Goal: Transaction & Acquisition: Book appointment/travel/reservation

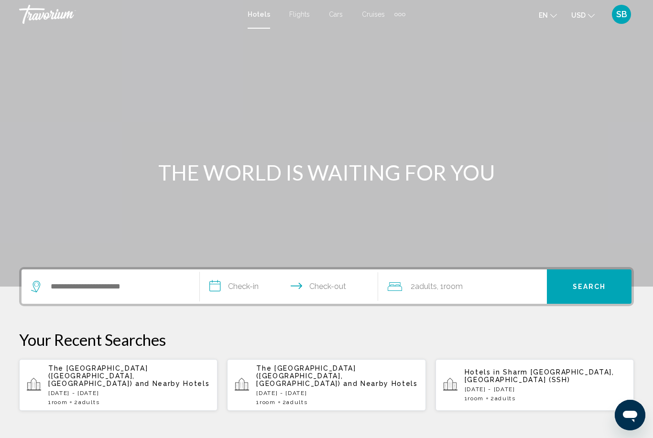
click at [232, 285] on input "**********" at bounding box center [291, 287] width 182 height 37
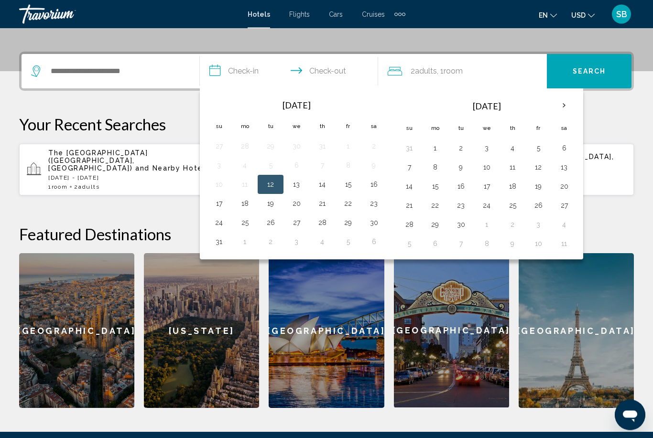
scroll to position [236, 0]
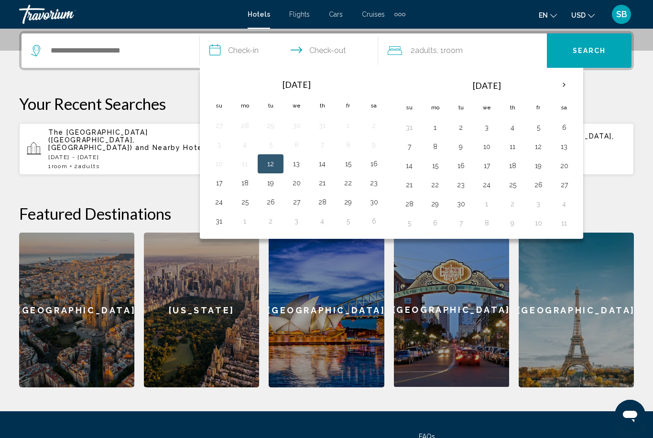
click at [376, 168] on button "16" at bounding box center [373, 163] width 15 height 13
click at [247, 201] on button "25" at bounding box center [244, 201] width 15 height 13
type input "**********"
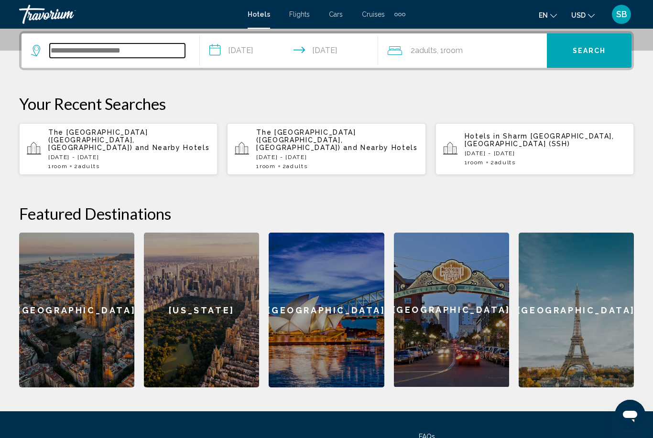
click at [157, 53] on input "Search widget" at bounding box center [117, 50] width 135 height 14
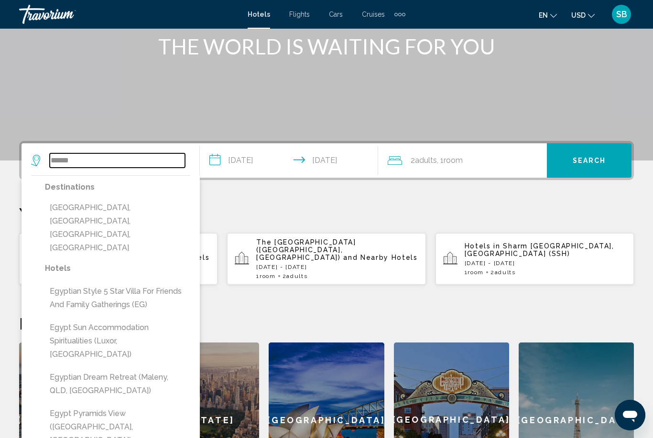
scroll to position [126, 0]
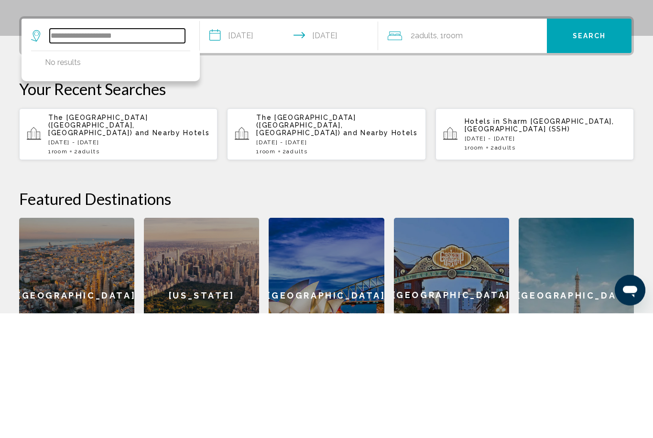
type input "**********"
click at [188, 264] on p "[DATE] - [DATE]" at bounding box center [128, 267] width 161 height 7
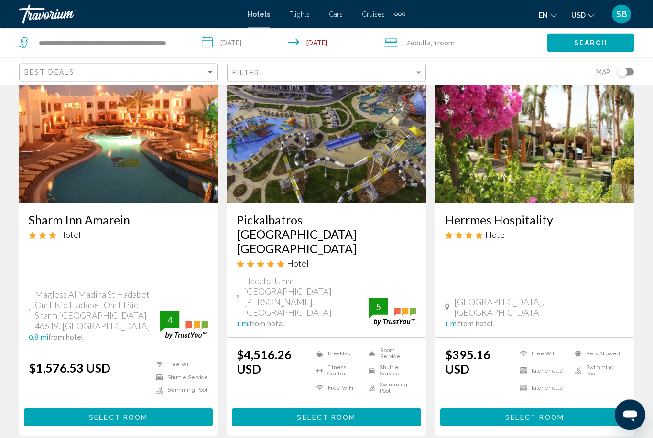
scroll to position [1166, 0]
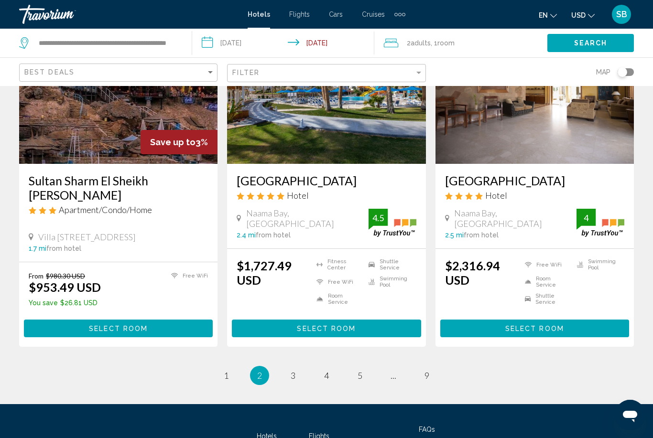
scroll to position [1271, 0]
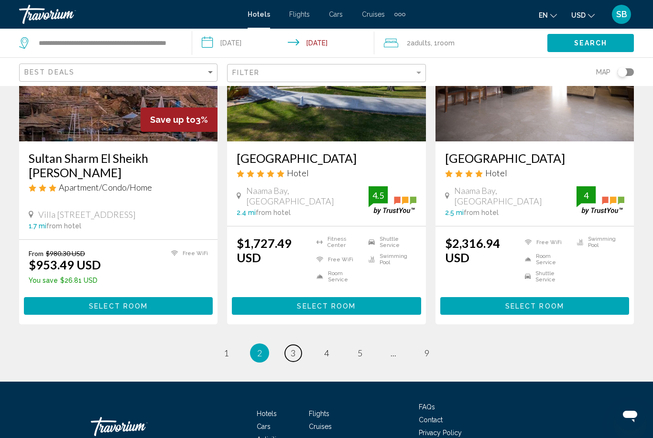
click at [293, 348] on span "3" at bounding box center [292, 353] width 5 height 11
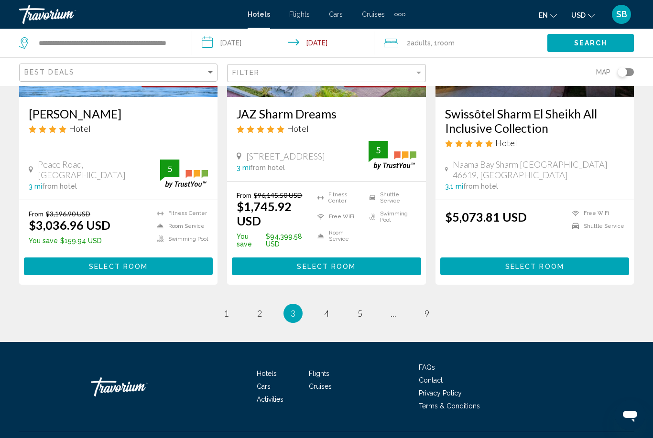
scroll to position [1231, 0]
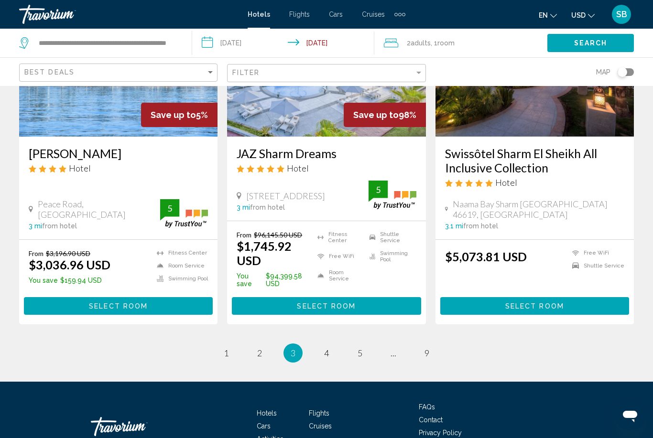
click at [295, 348] on span "3" at bounding box center [292, 353] width 5 height 11
click at [294, 344] on li "You're on page 3" at bounding box center [292, 353] width 19 height 19
click at [256, 344] on link "page 2" at bounding box center [259, 352] width 17 height 17
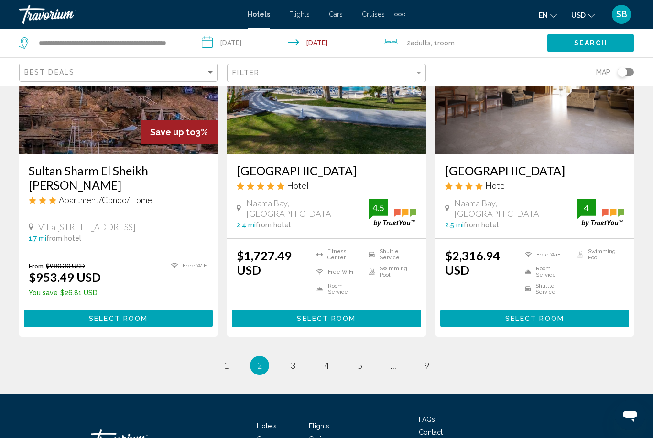
scroll to position [1271, 0]
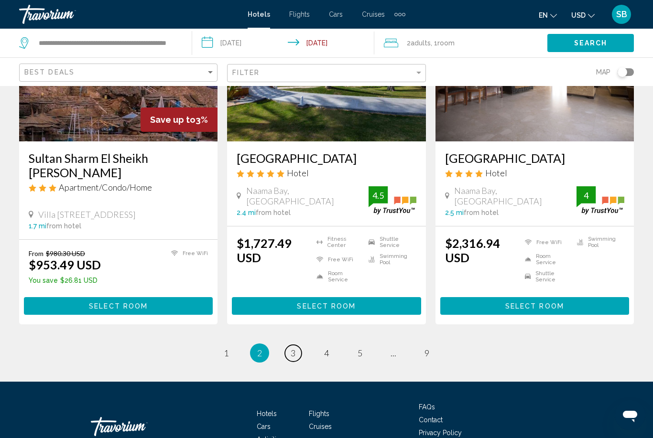
click at [294, 348] on span "3" at bounding box center [292, 353] width 5 height 11
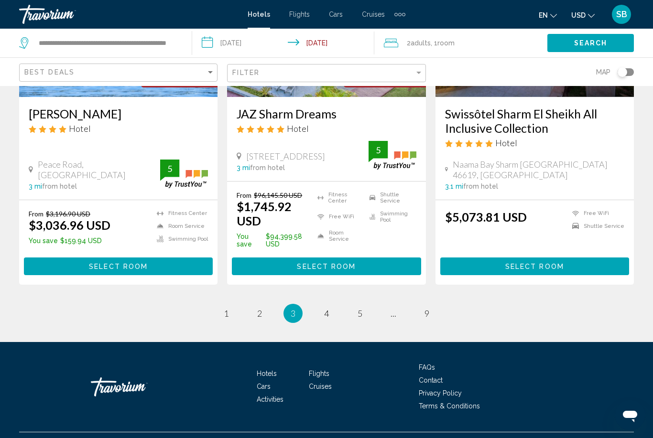
scroll to position [1231, 0]
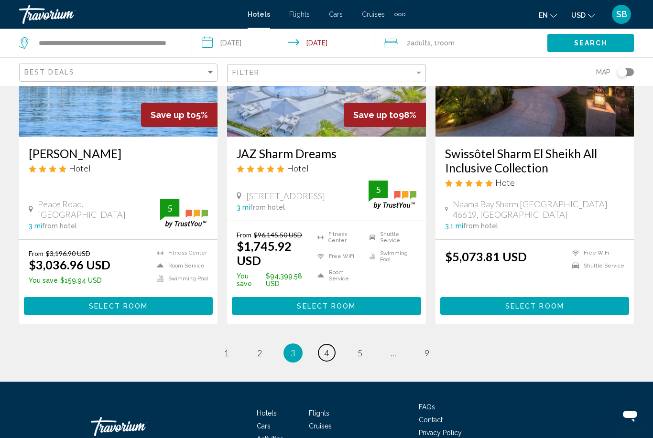
click at [330, 344] on link "page 4" at bounding box center [326, 352] width 17 height 17
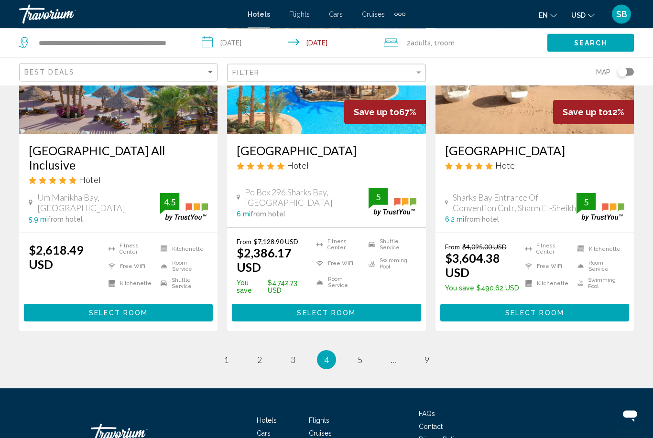
scroll to position [1284, 0]
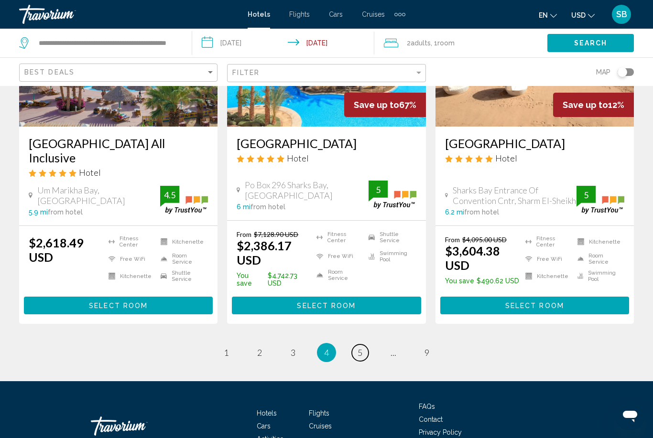
click at [357, 347] on span "5" at bounding box center [359, 352] width 5 height 11
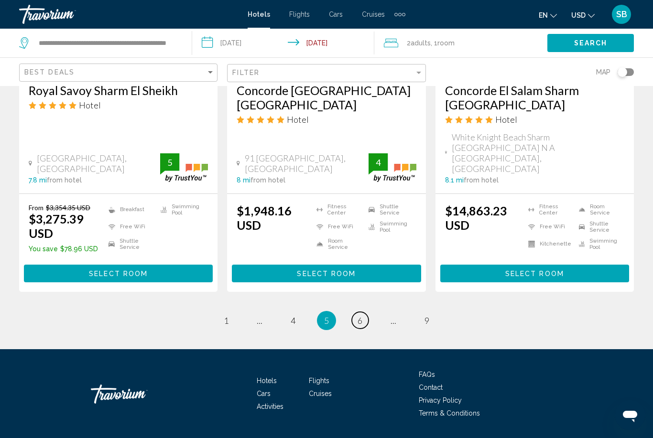
scroll to position [1255, 0]
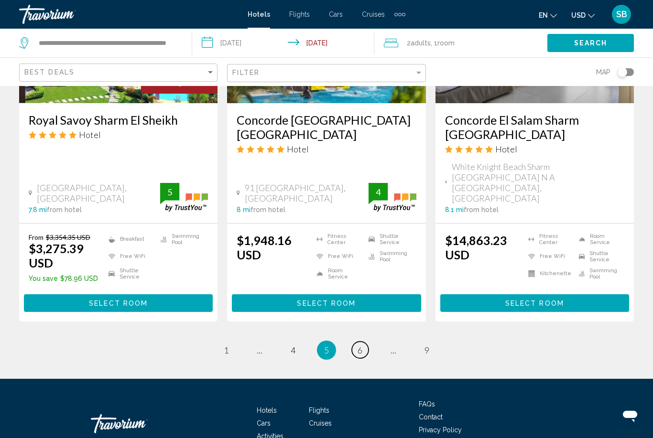
click at [360, 345] on span "6" at bounding box center [359, 350] width 5 height 11
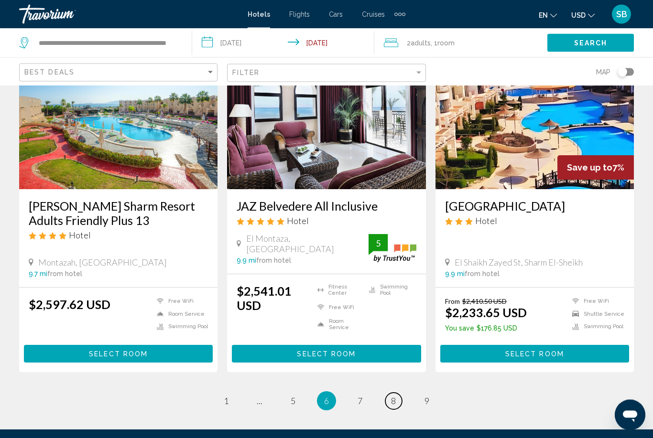
click at [393, 393] on link "page 8" at bounding box center [393, 401] width 17 height 17
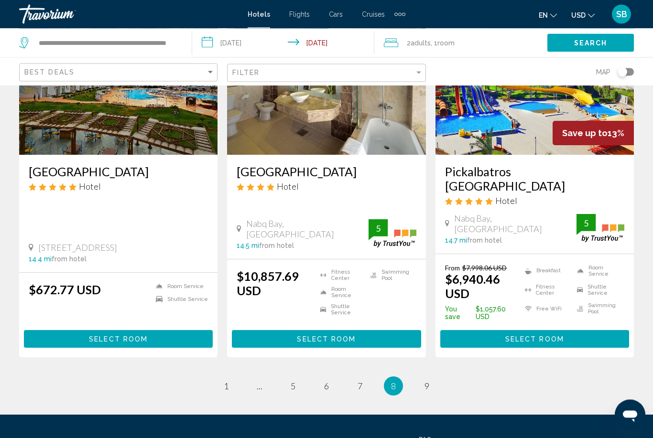
scroll to position [1247, 0]
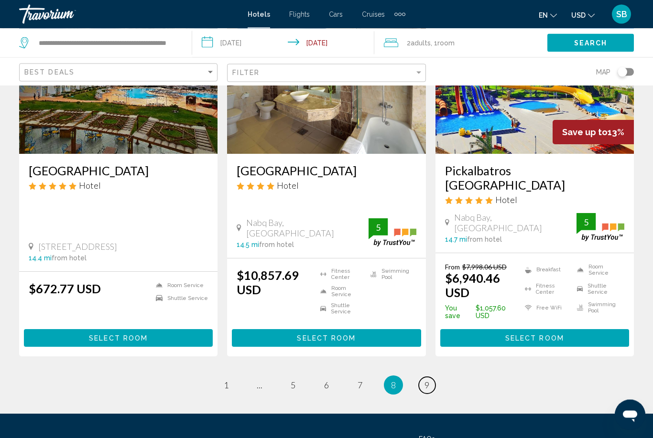
click at [424, 380] on span "9" at bounding box center [426, 385] width 5 height 11
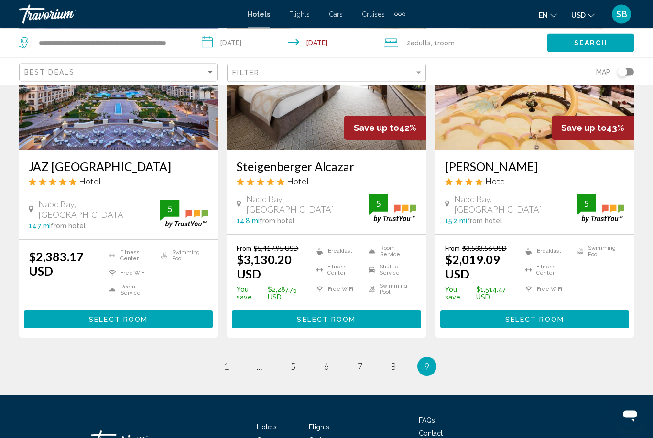
scroll to position [161, 0]
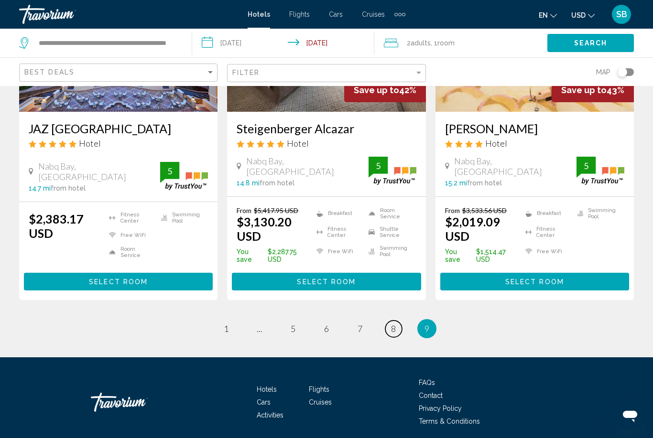
click at [395, 326] on span "8" at bounding box center [393, 328] width 5 height 11
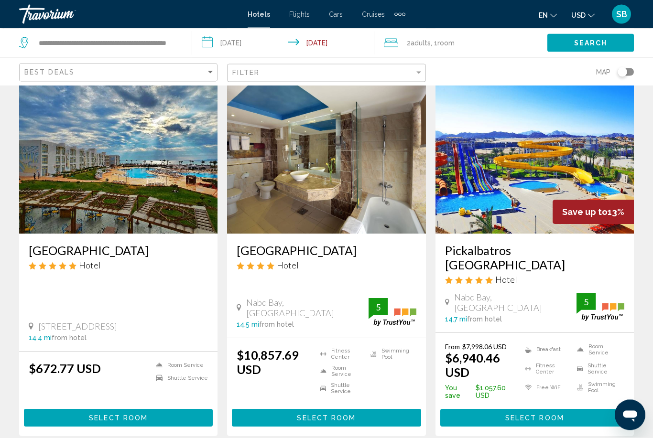
scroll to position [1174, 0]
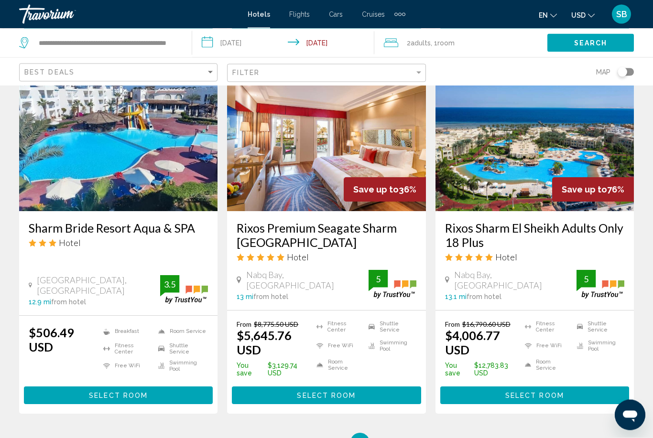
scroll to position [1161, 0]
click at [331, 434] on link "page 6" at bounding box center [326, 442] width 17 height 17
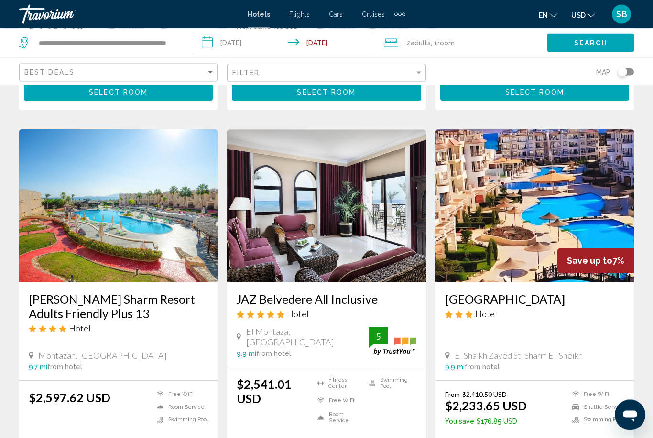
scroll to position [1160, 0]
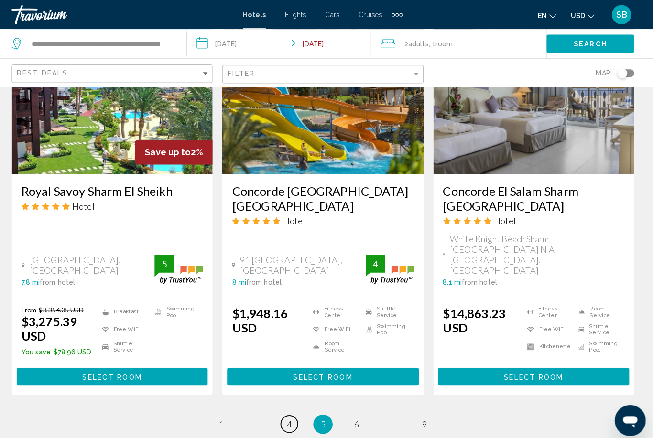
scroll to position [1260, 0]
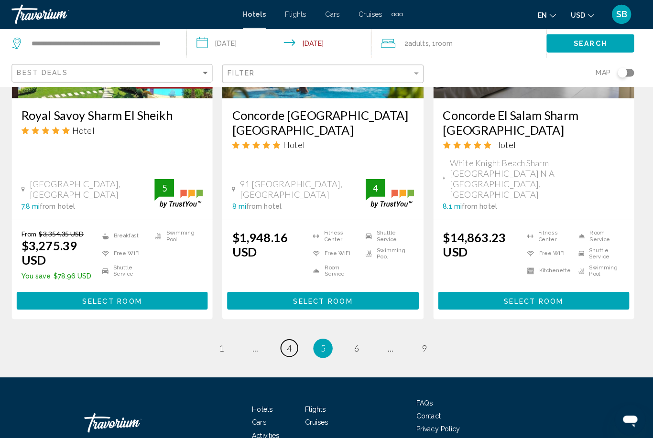
click at [290, 339] on span "4" at bounding box center [292, 344] width 5 height 11
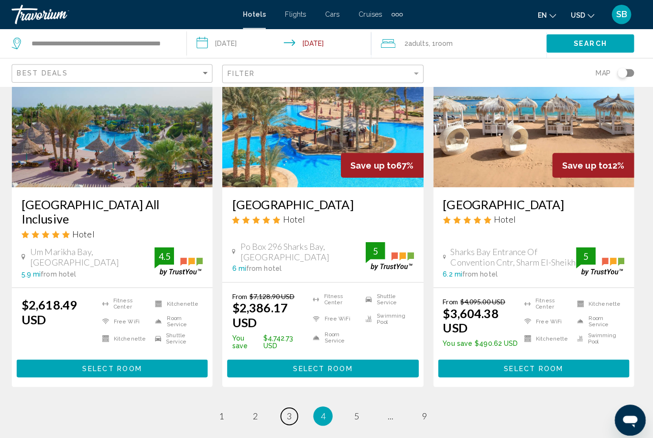
scroll to position [1290, 0]
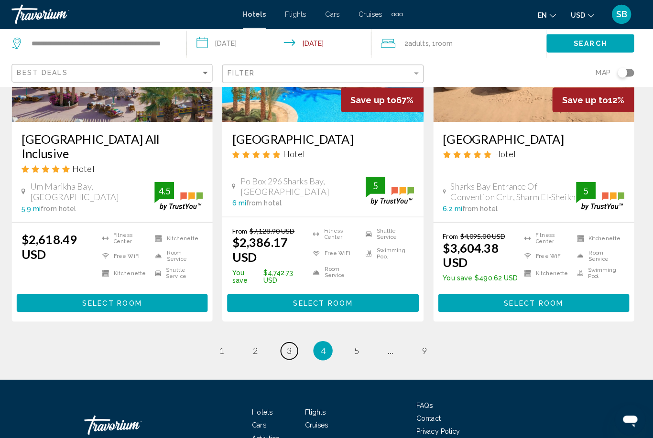
click at [290, 342] on span "3" at bounding box center [292, 347] width 5 height 11
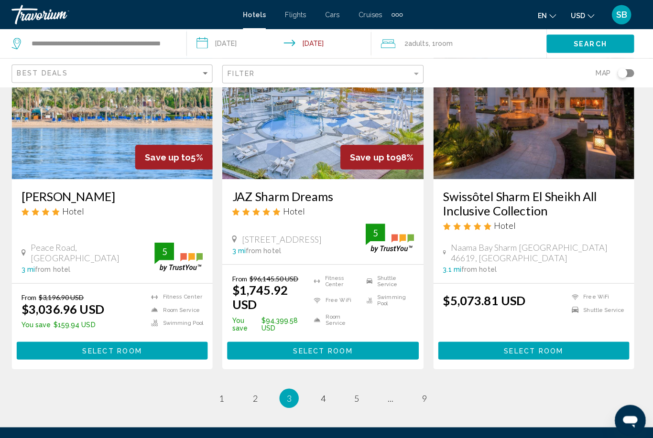
scroll to position [1237, 0]
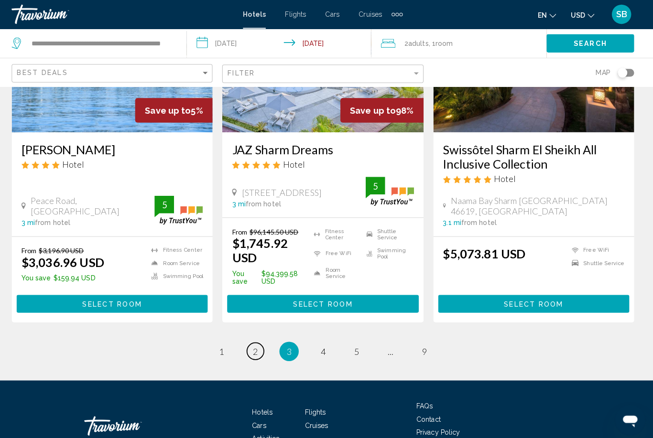
click at [257, 342] on span "2" at bounding box center [259, 347] width 5 height 11
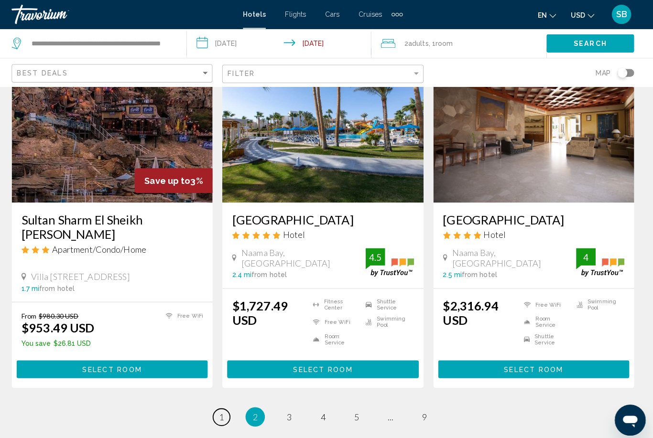
click at [220, 404] on link "page 1" at bounding box center [226, 412] width 17 height 17
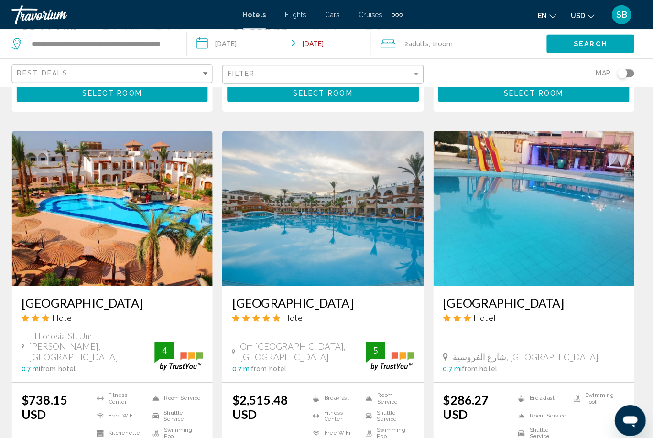
scroll to position [721, 0]
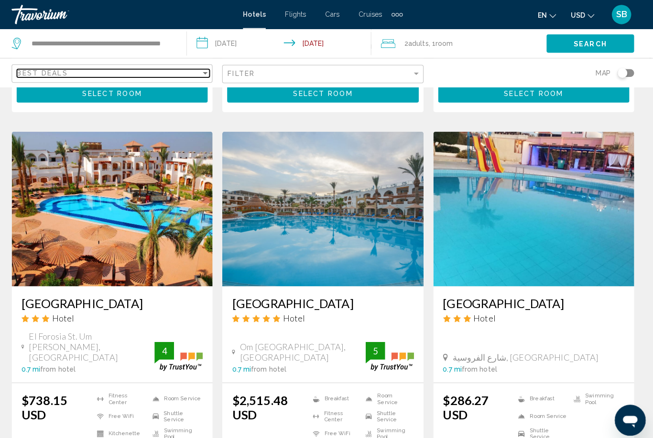
click at [53, 73] on span "Best Deals" at bounding box center [49, 72] width 50 height 8
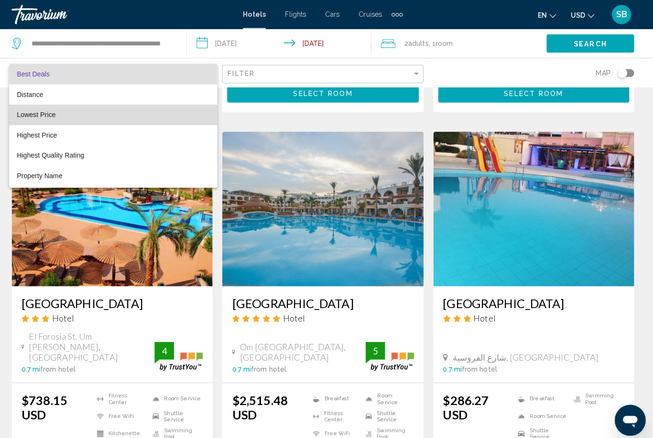
click at [131, 118] on span "Lowest Price" at bounding box center [119, 113] width 190 height 20
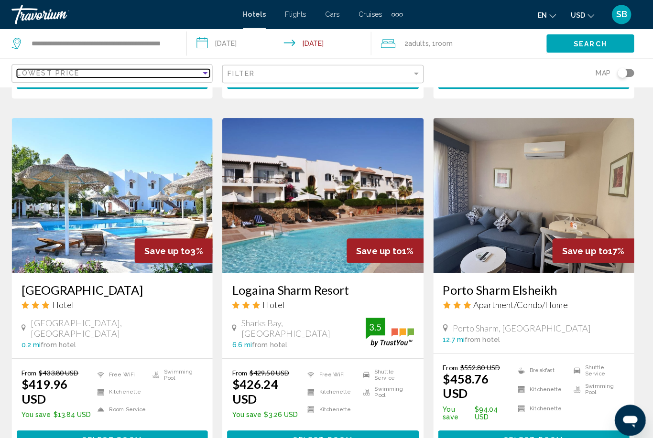
click at [206, 71] on div "Sort by" at bounding box center [210, 72] width 9 height 8
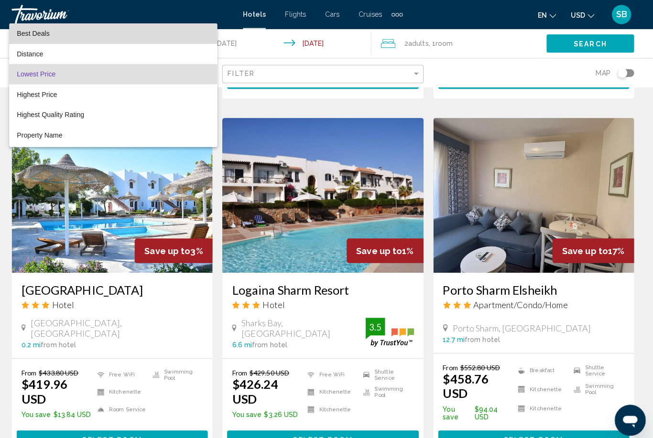
click at [105, 36] on span "Best Deals" at bounding box center [119, 33] width 190 height 20
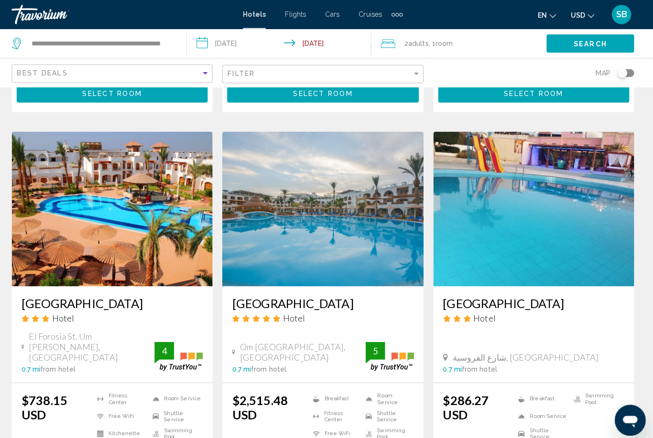
click at [305, 361] on div "0.7 mi from hotel" at bounding box center [302, 365] width 131 height 8
click at [47, 43] on input "**********" at bounding box center [108, 43] width 140 height 14
click at [19, 38] on icon "Search widget" at bounding box center [23, 42] width 9 height 11
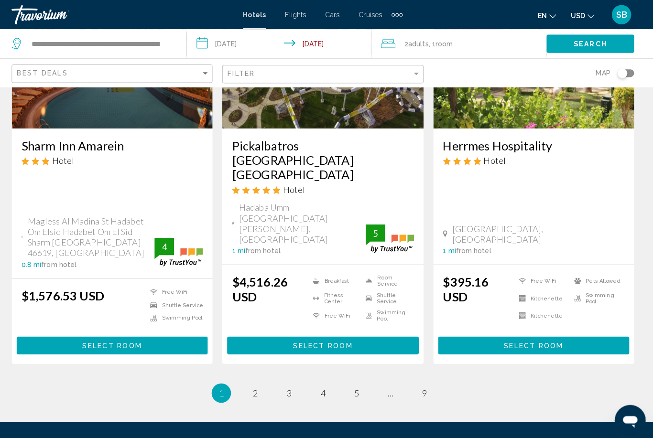
scroll to position [1245, 0]
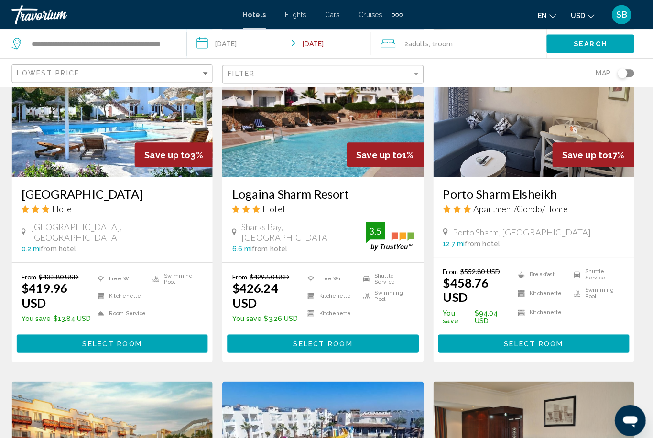
scroll to position [815, 0]
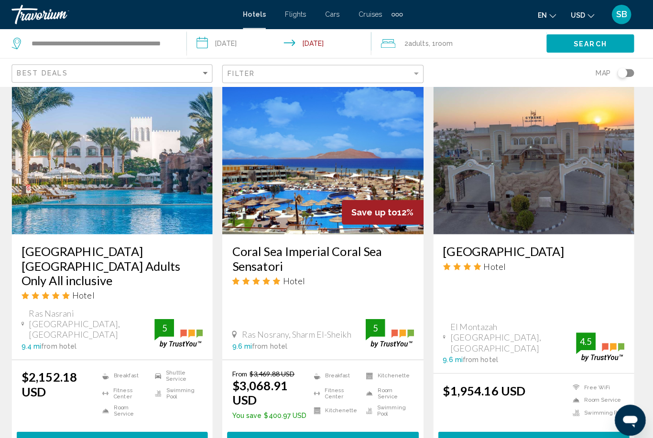
scroll to position [817, 0]
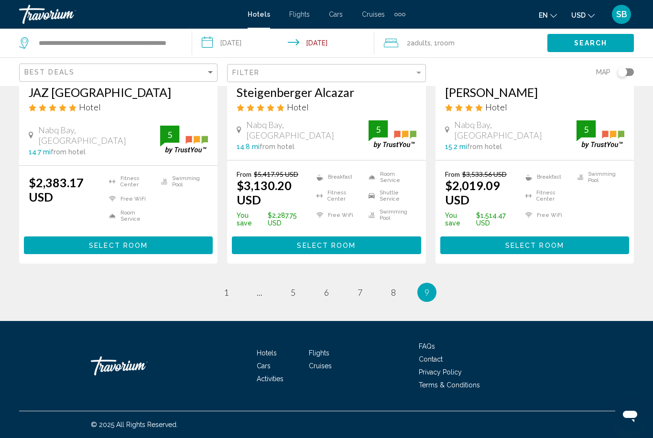
scroll to position [191, 0]
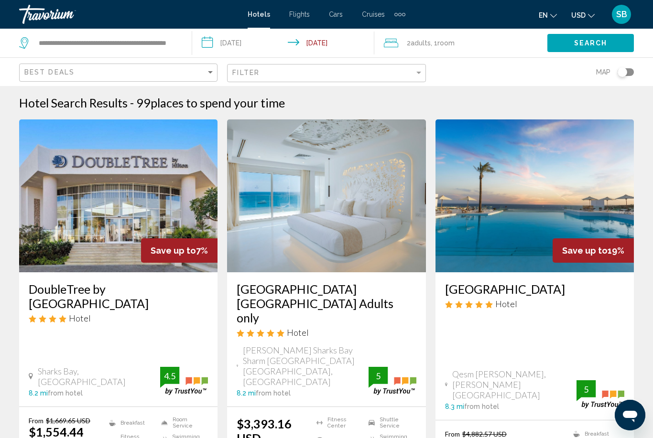
click at [342, 43] on input "**********" at bounding box center [285, 45] width 186 height 32
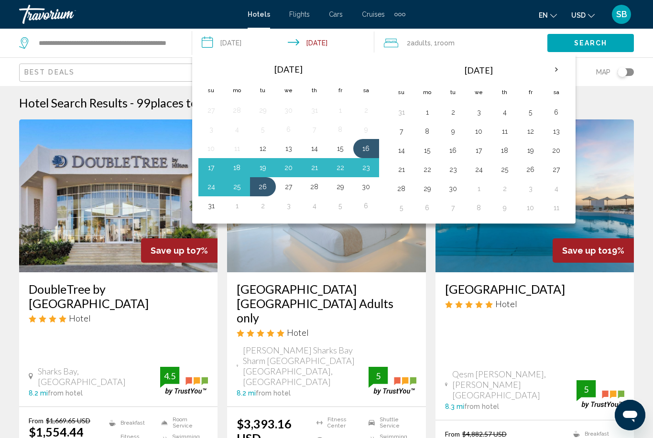
click at [242, 189] on button "25" at bounding box center [236, 186] width 15 height 13
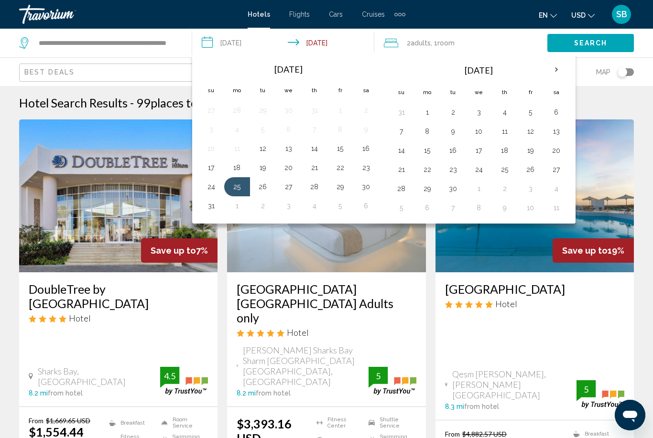
click at [237, 191] on button "25" at bounding box center [236, 186] width 15 height 13
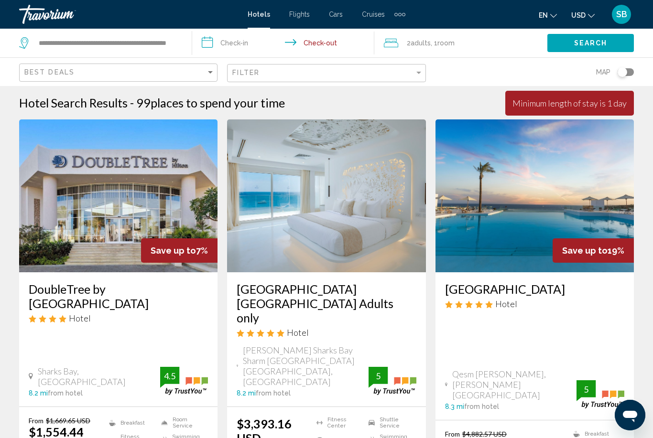
click at [268, 40] on input "**********" at bounding box center [285, 45] width 186 height 32
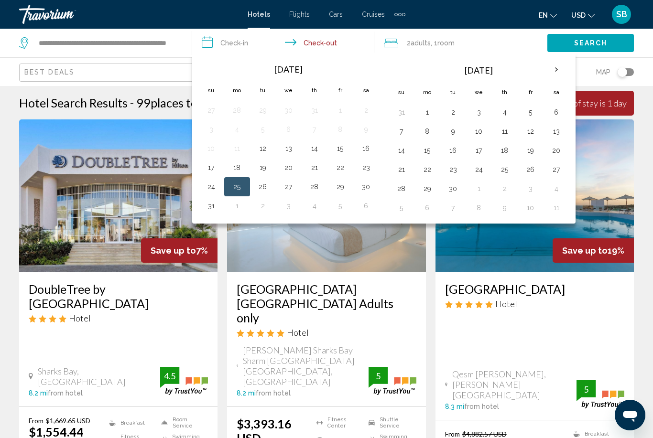
click at [364, 154] on button "16" at bounding box center [365, 148] width 15 height 13
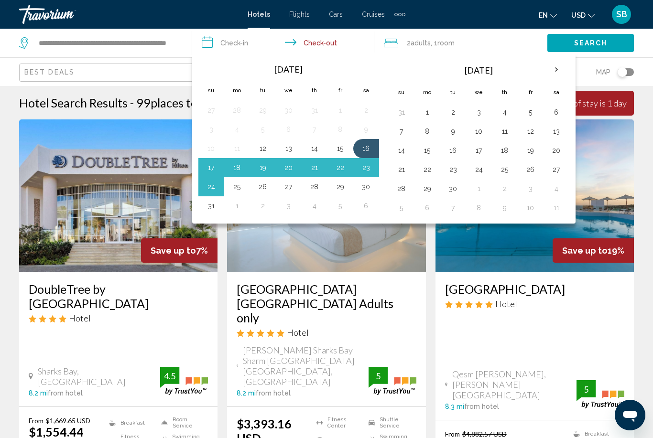
click at [237, 188] on button "25" at bounding box center [236, 186] width 15 height 13
type input "**********"
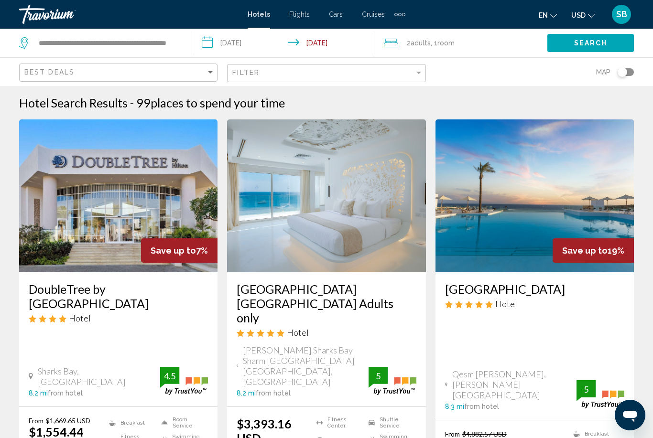
click at [23, 44] on icon "Search widget" at bounding box center [24, 42] width 11 height 11
click at [34, 39] on div "**********" at bounding box center [98, 43] width 158 height 14
click at [32, 44] on div "**********" at bounding box center [98, 43] width 158 height 14
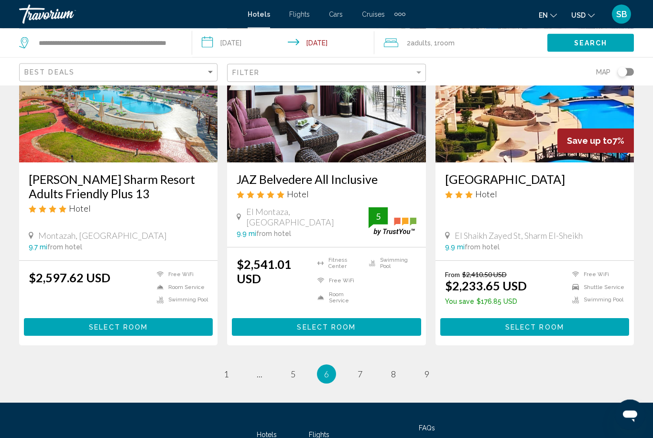
scroll to position [1279, 0]
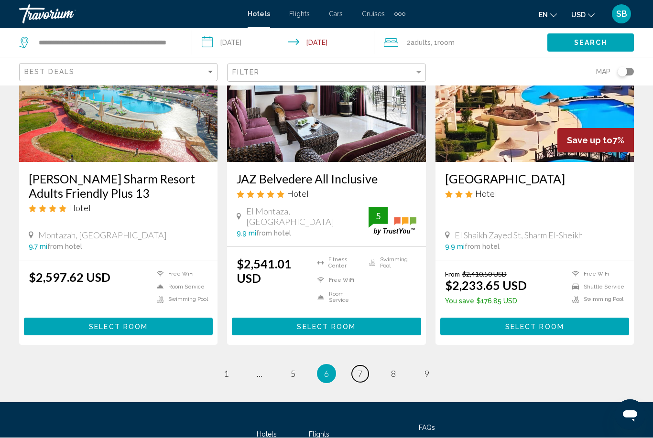
click at [363, 366] on link "page 7" at bounding box center [360, 374] width 17 height 17
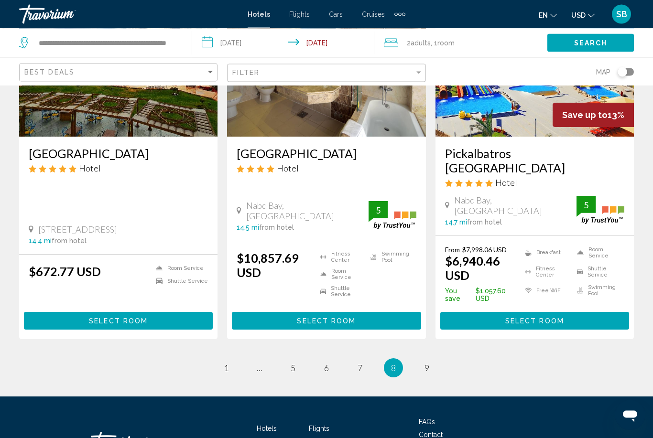
scroll to position [1267, 0]
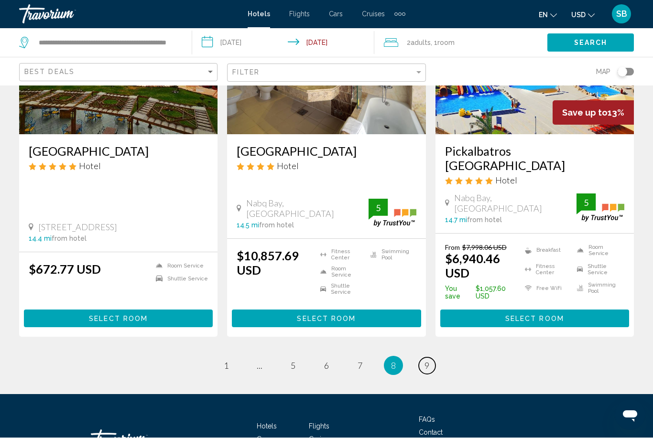
click at [431, 358] on link "page 9" at bounding box center [427, 366] width 17 height 17
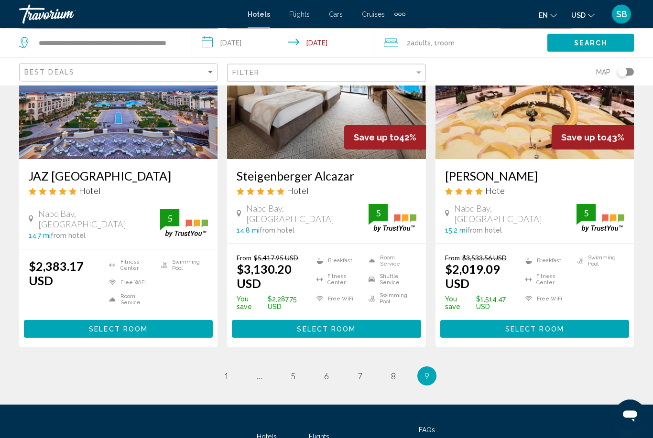
scroll to position [161, 0]
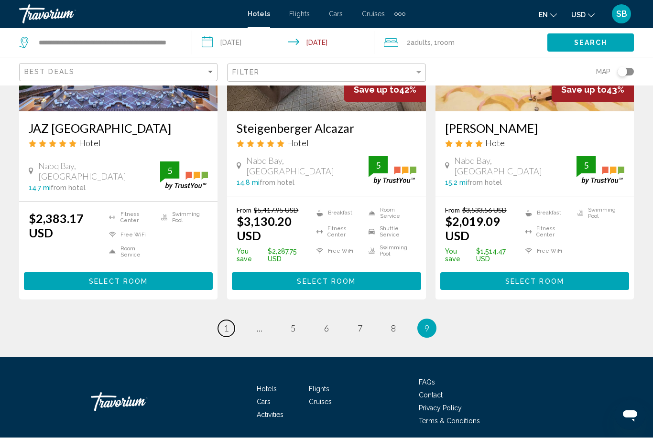
click at [229, 321] on link "page 1" at bounding box center [226, 329] width 17 height 17
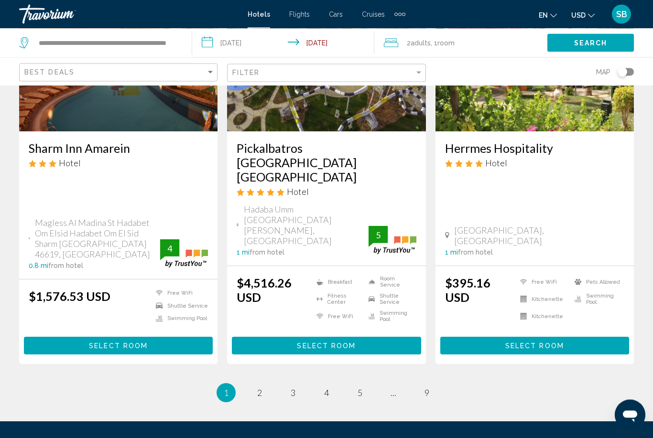
scroll to position [1238, 0]
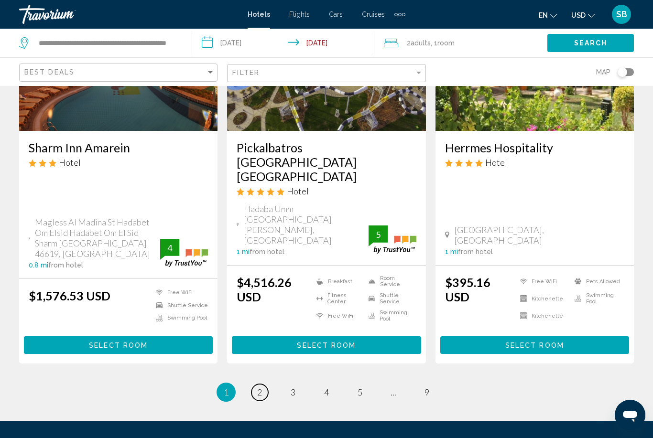
click at [261, 387] on span "2" at bounding box center [259, 392] width 5 height 11
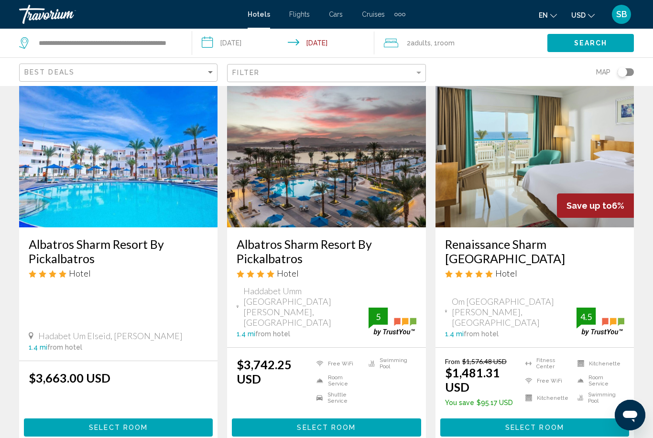
scroll to position [424, 0]
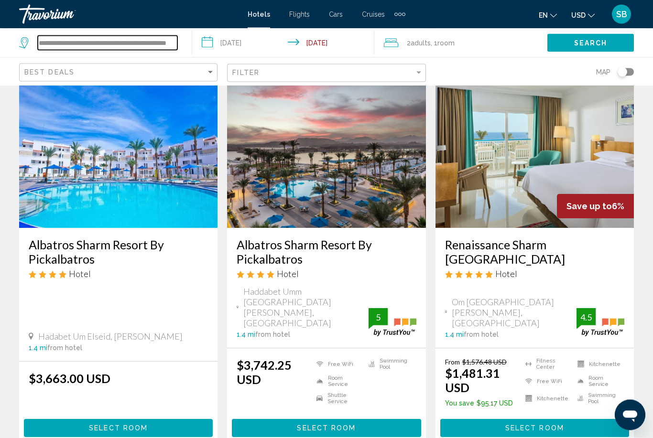
click at [58, 48] on input "**********" at bounding box center [108, 43] width 140 height 14
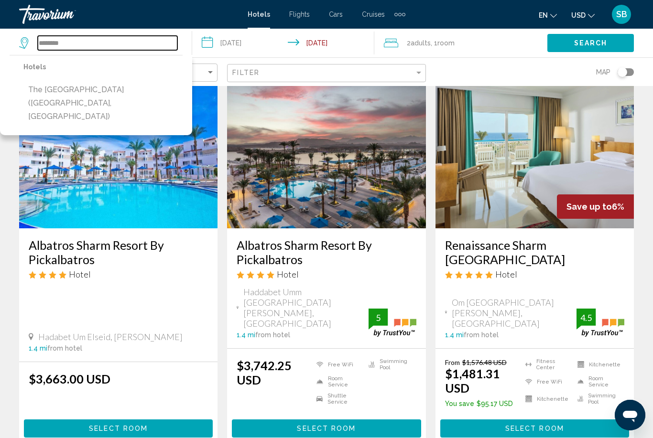
type input "*******"
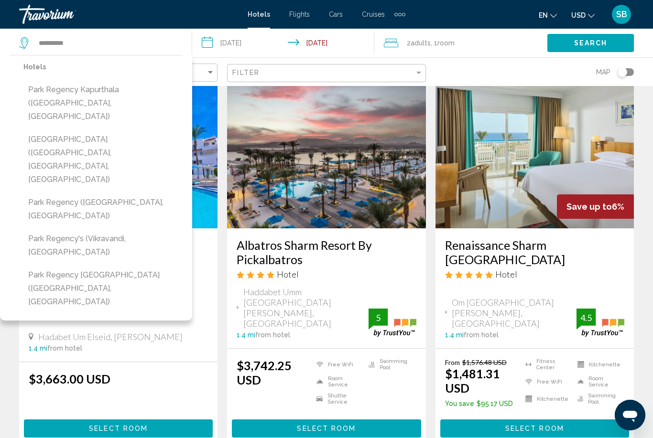
click at [122, 266] on button "Park Regency [GEOGRAPHIC_DATA] ([GEOGRAPHIC_DATA], [GEOGRAPHIC_DATA])" at bounding box center [102, 288] width 159 height 45
type input "**********"
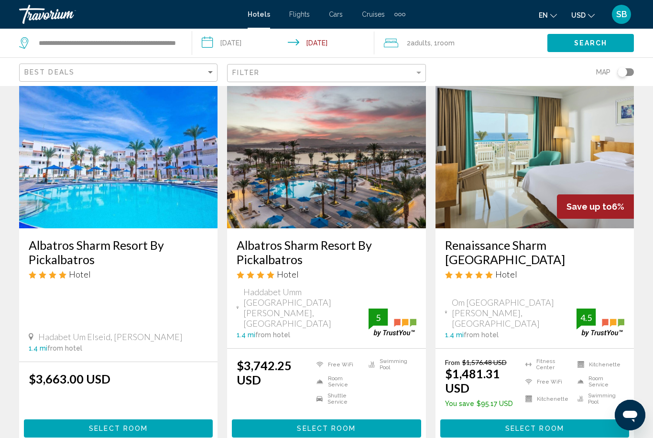
click at [29, 43] on icon "Search widget" at bounding box center [24, 42] width 11 height 11
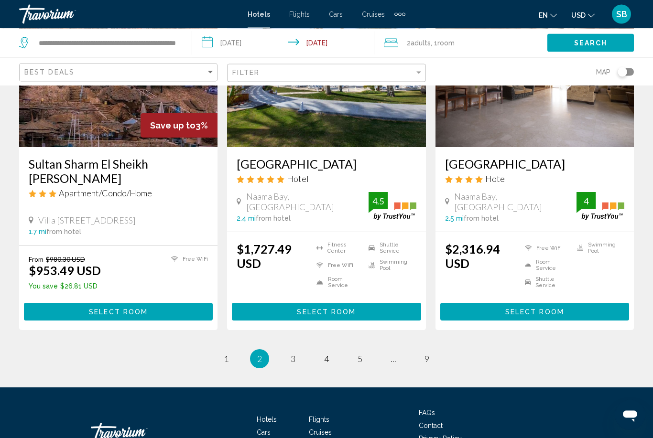
scroll to position [1271, 0]
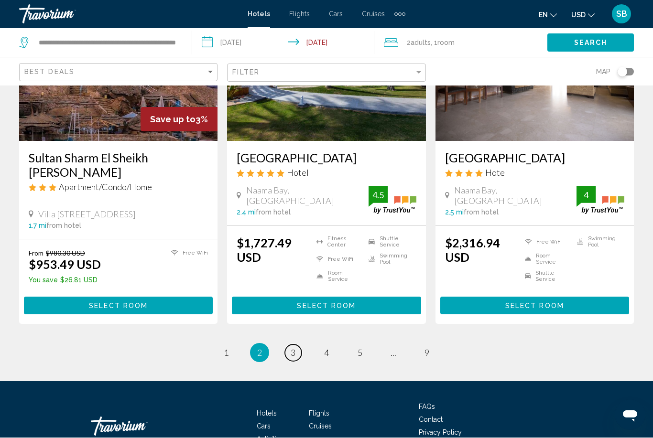
click at [293, 348] on span "3" at bounding box center [292, 353] width 5 height 11
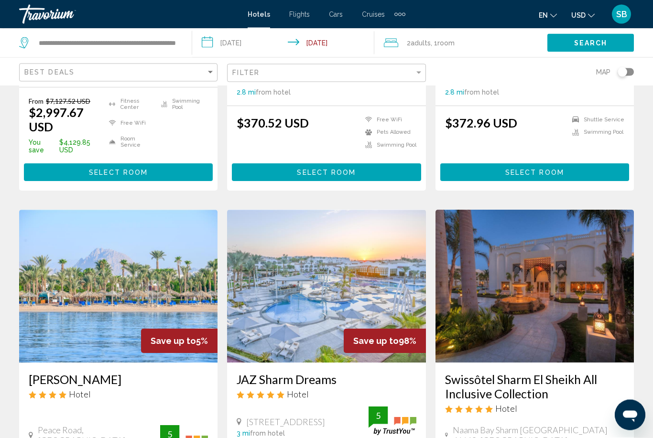
scroll to position [1005, 0]
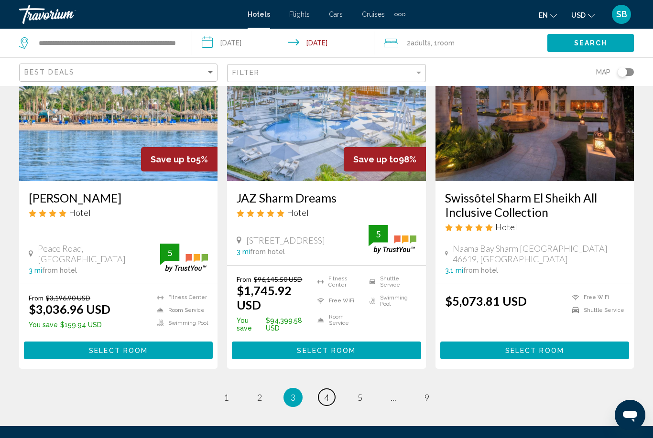
click at [329, 392] on span "4" at bounding box center [326, 397] width 5 height 11
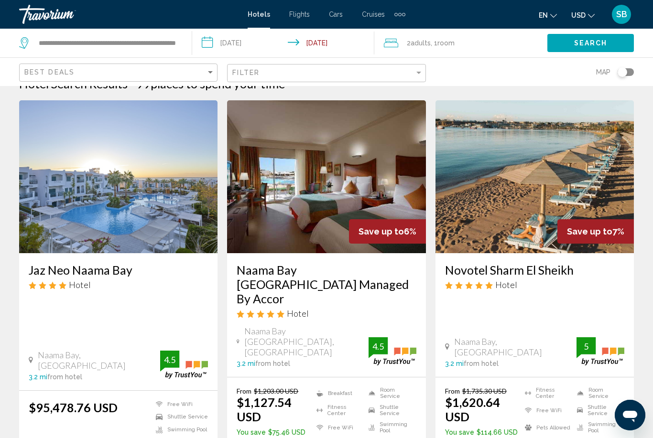
scroll to position [20, 0]
